Goal: Task Accomplishment & Management: Use online tool/utility

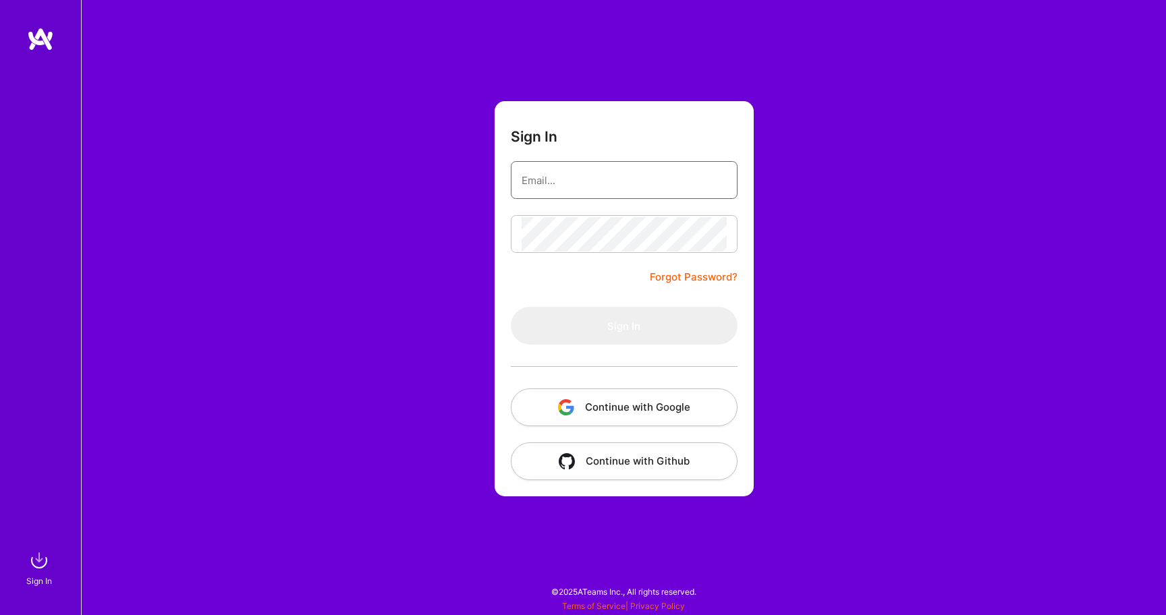
type input "[EMAIL_ADDRESS][DOMAIN_NAME]"
click at [623, 326] on button "Sign In" at bounding box center [624, 326] width 227 height 38
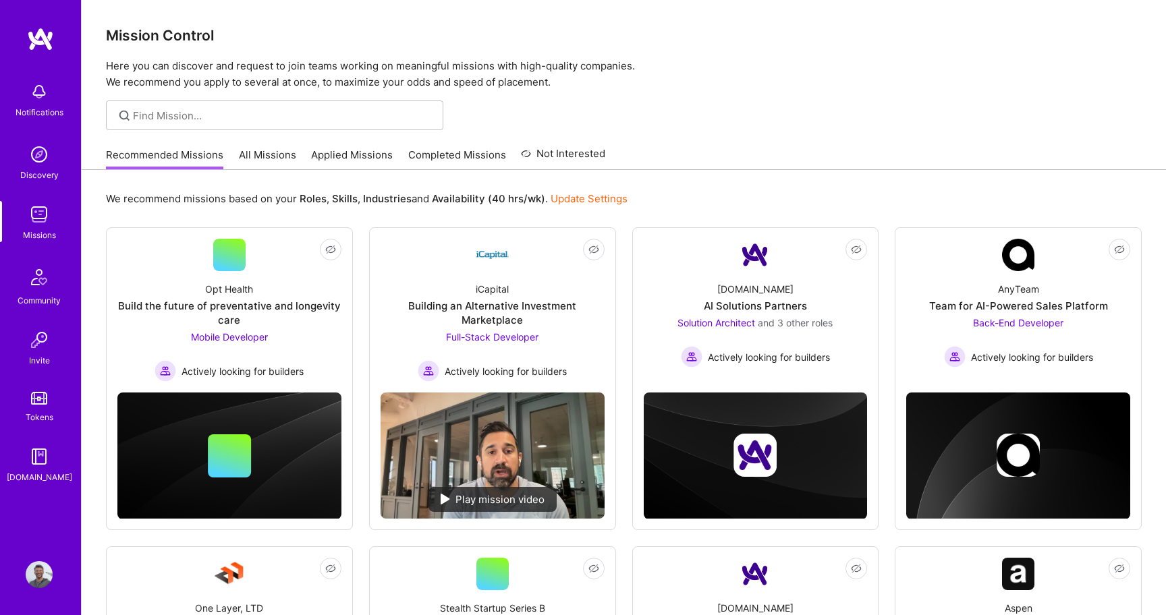
click at [385, 156] on link "Applied Missions" at bounding box center [352, 159] width 82 height 22
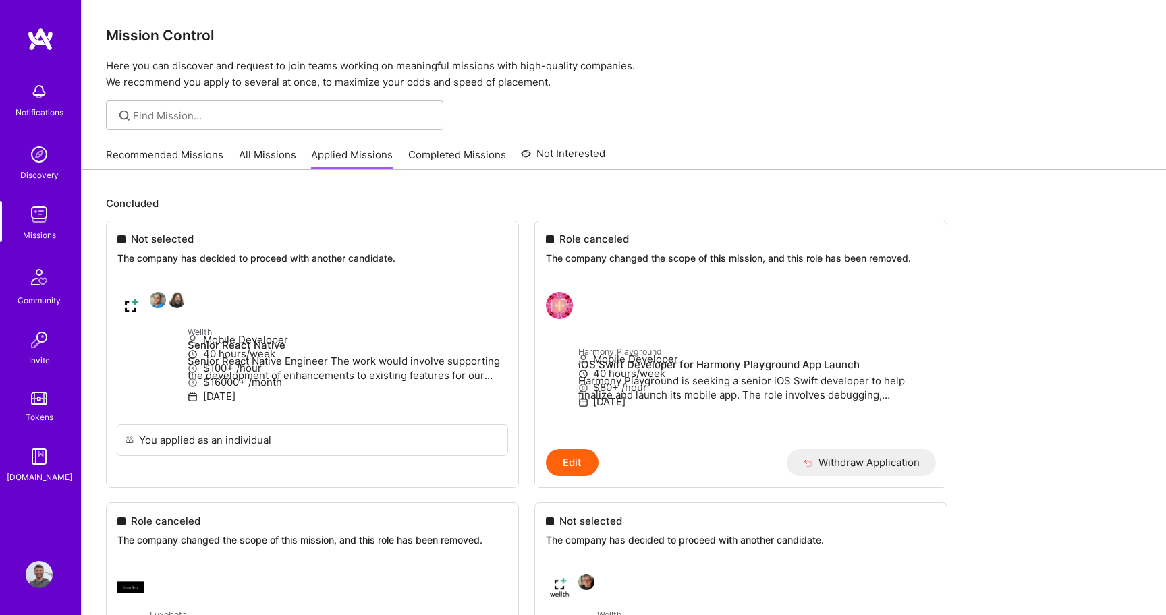
click at [45, 94] on img at bounding box center [39, 91] width 27 height 27
click at [36, 147] on img at bounding box center [39, 154] width 27 height 27
